Goal: Task Accomplishment & Management: Use online tool/utility

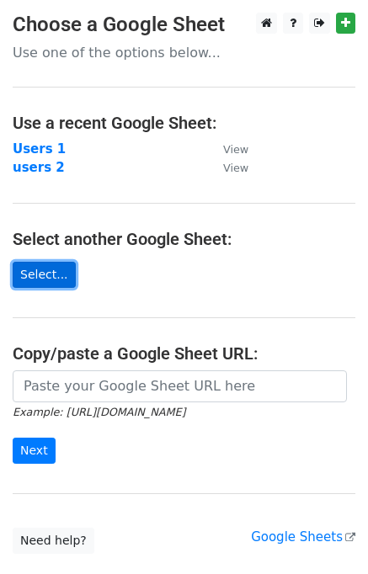
click at [42, 280] on link "Select..." at bounding box center [44, 275] width 63 height 26
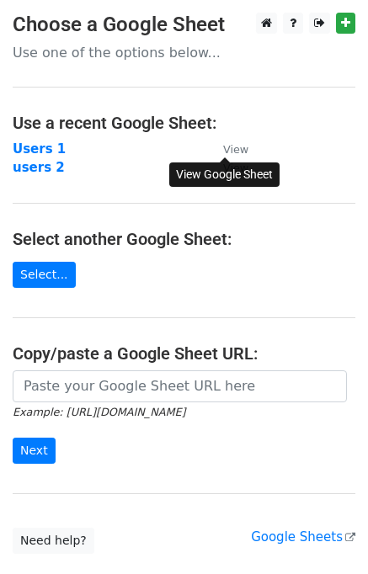
click at [241, 152] on small "View" at bounding box center [235, 149] width 25 height 13
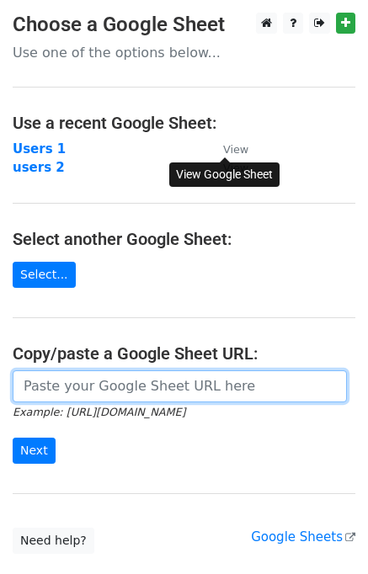
click at [103, 394] on input "url" at bounding box center [180, 386] width 334 height 32
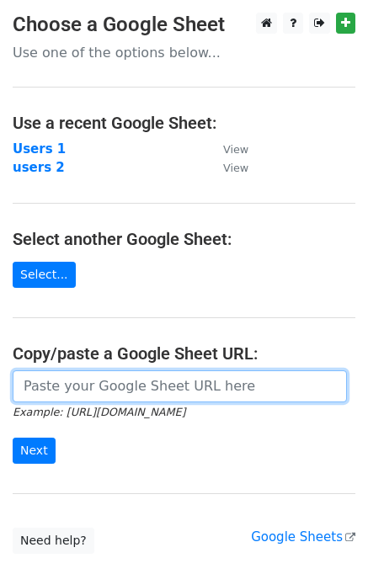
paste input "https://docs.google.com/spreadsheets/d/1qAepIlHeXjdJ1Uk69da6X4va3dq3PzXO/edit?u…"
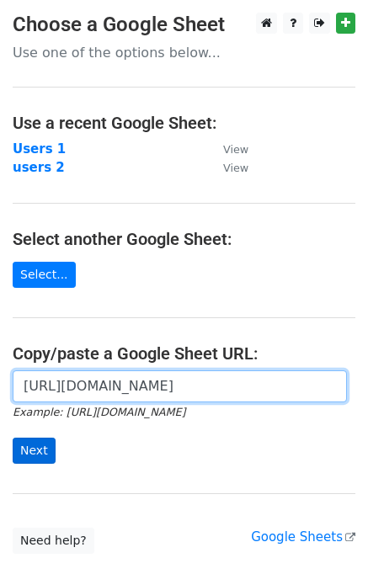
type input "https://docs.google.com/spreadsheets/d/1qAepIlHeXjdJ1Uk69da6X4va3dq3PzXO/edit?u…"
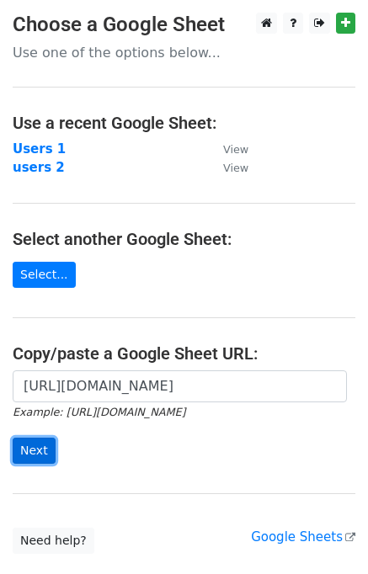
click at [34, 446] on input "Next" at bounding box center [34, 451] width 43 height 26
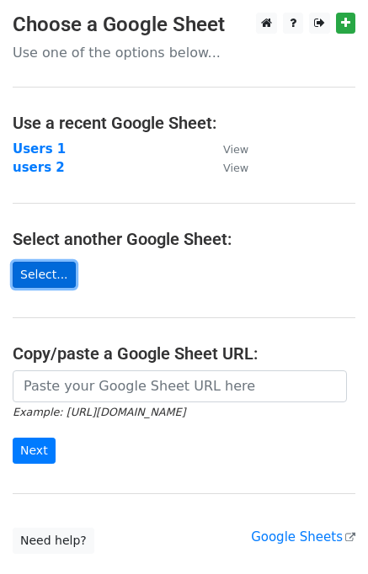
click at [45, 276] on link "Select..." at bounding box center [44, 275] width 63 height 26
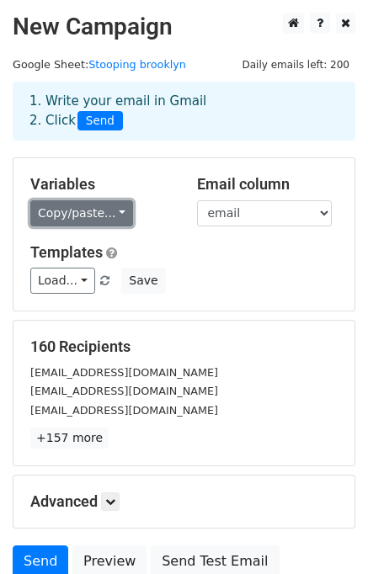
click at [106, 212] on link "Copy/paste..." at bounding box center [81, 213] width 103 height 26
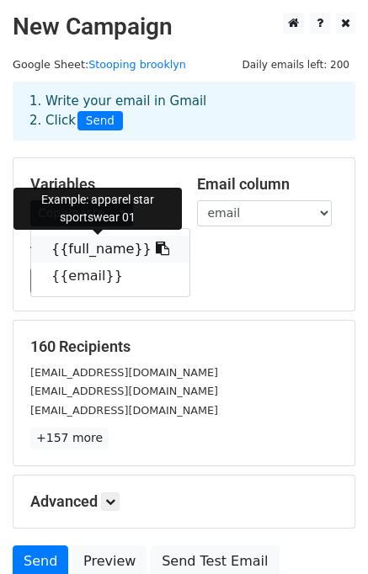
click at [98, 250] on link "{{full_name}}" at bounding box center [110, 249] width 158 height 27
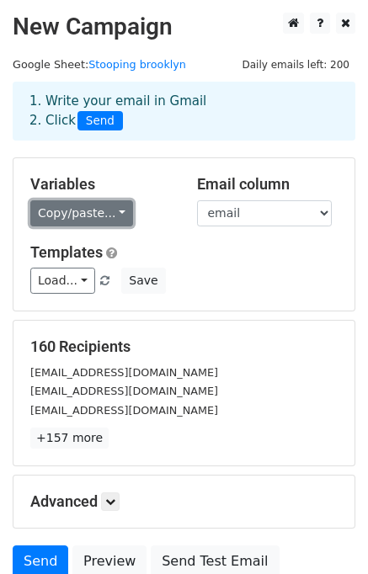
click at [98, 210] on link "Copy/paste..." at bounding box center [81, 213] width 103 height 26
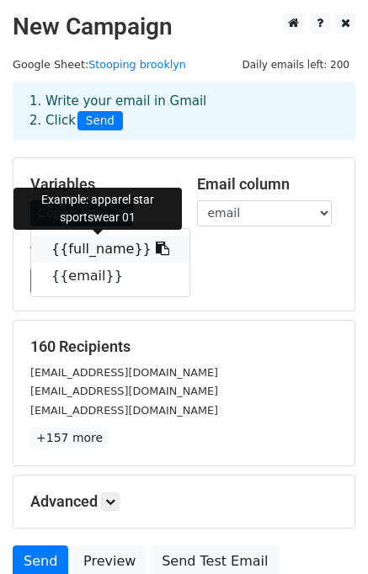
click at [91, 245] on link "{{full_name}}" at bounding box center [110, 249] width 158 height 27
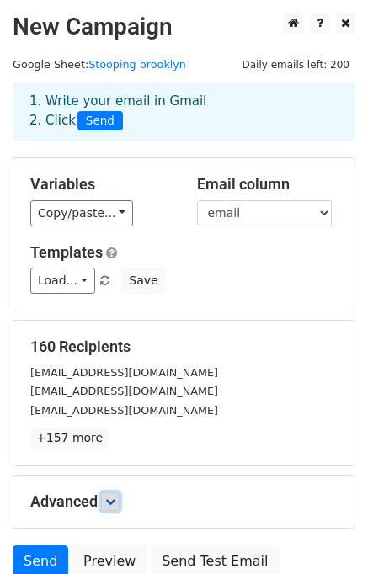
click at [112, 504] on icon at bounding box center [110, 502] width 10 height 10
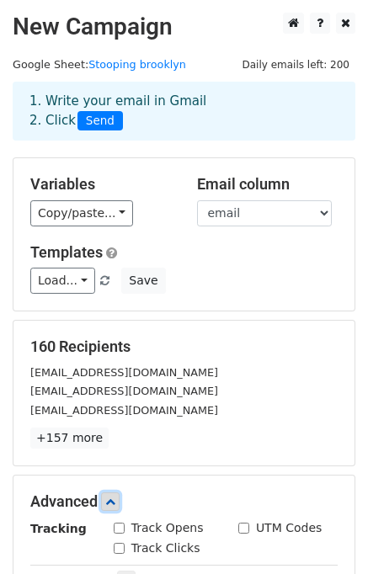
scroll to position [84, 0]
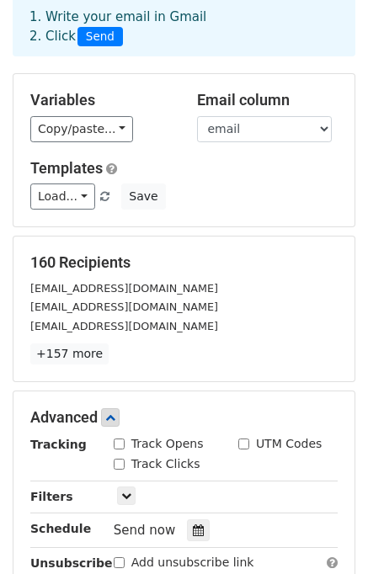
click at [140, 441] on label "Track Opens" at bounding box center [167, 444] width 72 height 18
click at [125, 441] on input "Track Opens" at bounding box center [119, 443] width 11 height 11
checkbox input "true"
click at [118, 462] on input "Track Clicks" at bounding box center [119, 464] width 11 height 11
checkbox input "true"
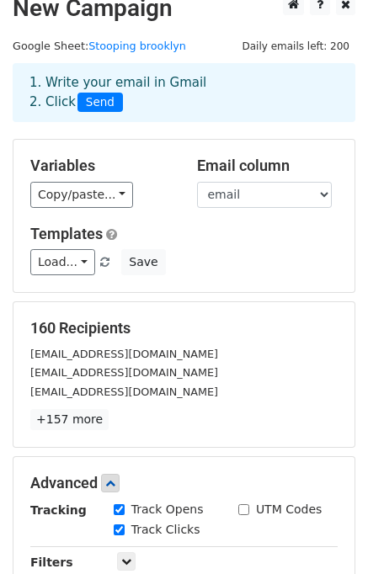
scroll to position [0, 0]
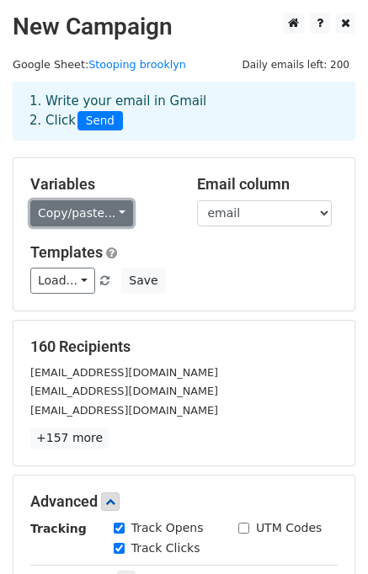
click at [100, 212] on link "Copy/paste..." at bounding box center [81, 213] width 103 height 26
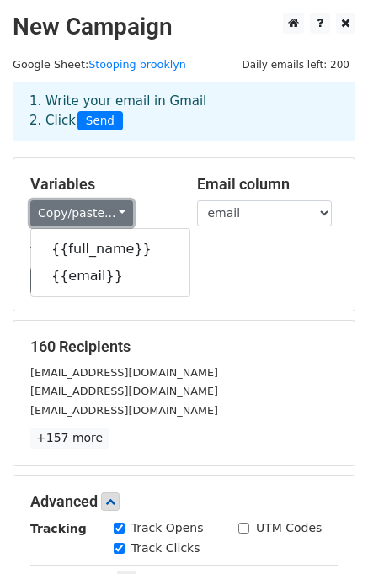
click at [100, 212] on link "Copy/paste..." at bounding box center [81, 213] width 103 height 26
